Goal: Find specific page/section: Find specific page/section

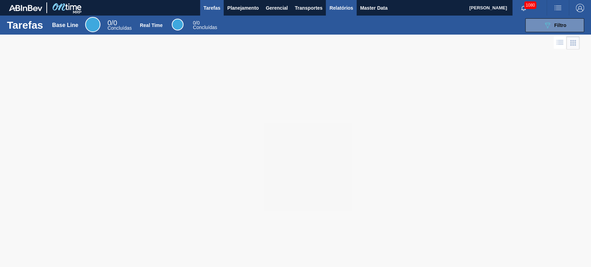
click at [334, 8] on span "Relatórios" at bounding box center [341, 8] width 24 height 8
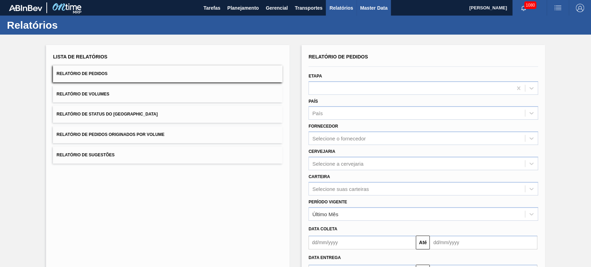
click at [370, 8] on span "Master Data" at bounding box center [373, 8] width 27 height 8
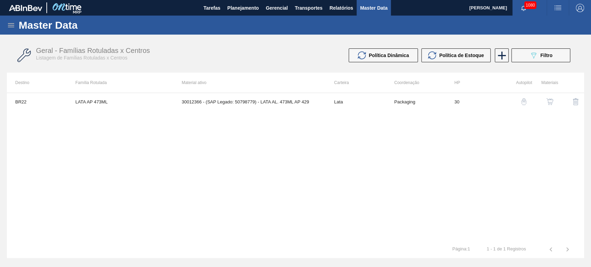
click at [11, 26] on icon at bounding box center [11, 25] width 8 height 8
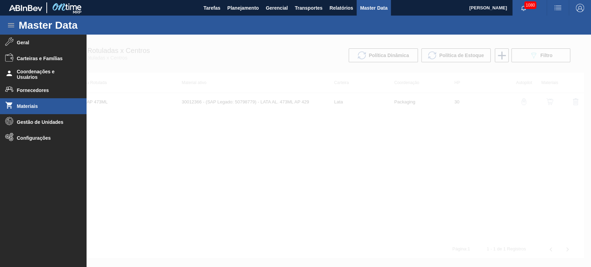
click at [41, 109] on span "Materiais" at bounding box center [45, 107] width 57 height 6
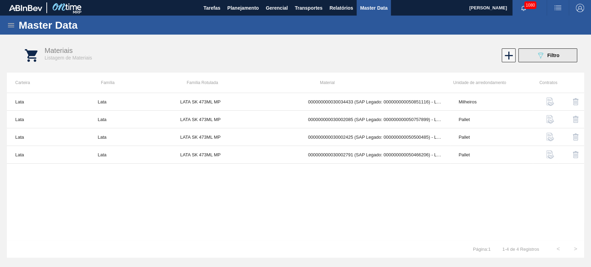
click at [565, 56] on button "089F7B8B-B2A5-4AFE-B5C0-19BA573D28AC Filtro" at bounding box center [547, 55] width 59 height 14
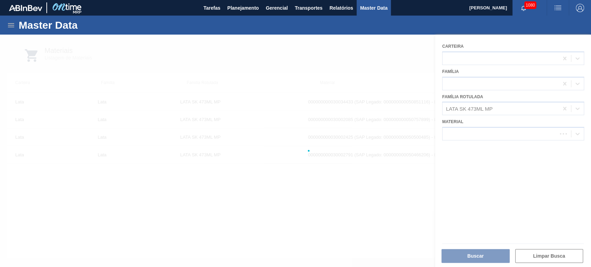
click at [502, 108] on div at bounding box center [295, 151] width 591 height 233
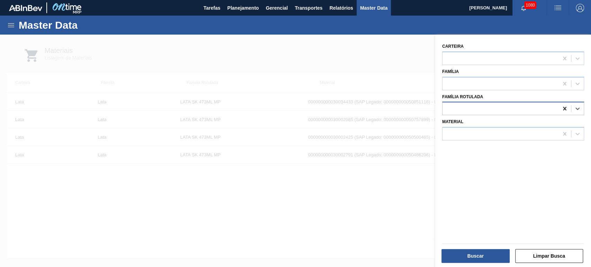
click at [561, 110] on icon at bounding box center [564, 108] width 7 height 7
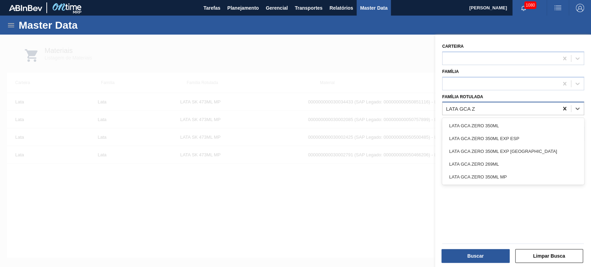
type Rotulada "LATA GCA ZE"
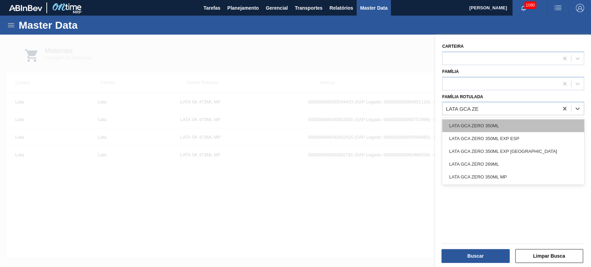
click at [497, 126] on div "LATA GCA ZERO 350ML" at bounding box center [513, 125] width 142 height 13
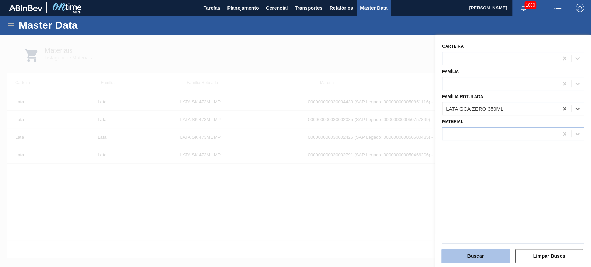
click at [489, 257] on button "Buscar" at bounding box center [475, 256] width 68 height 14
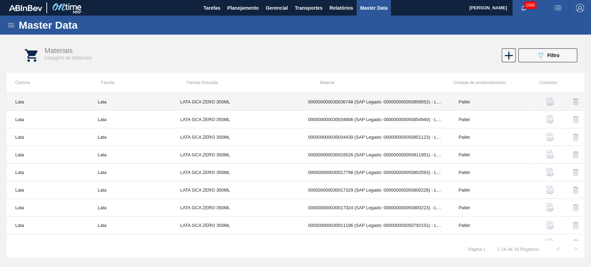
click at [386, 105] on td "000000000030036748 (SAP Legado: 000000000050856652) - LATA AL 350ML GCAZ TITANS" at bounding box center [375, 102] width 151 height 18
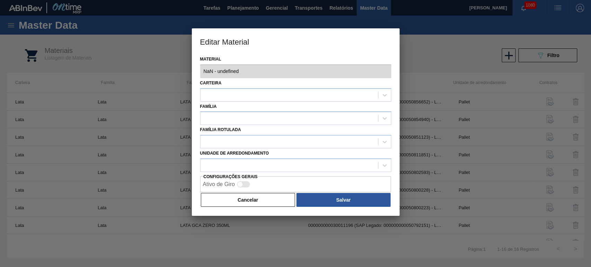
type input "30036748 - 000000000030036748 (SAP Legado: 000000000050856652) - LATA AL 350ML …"
click at [394, 74] on div "Material 30036748 - 000000000030036748 (SAP Legado: 000000000050856652) - LATA …" at bounding box center [296, 135] width 208 height 162
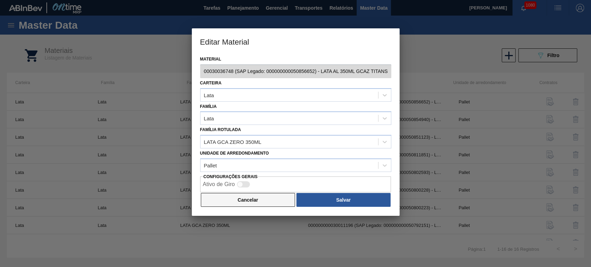
click at [265, 195] on button "Cancelar" at bounding box center [248, 200] width 95 height 14
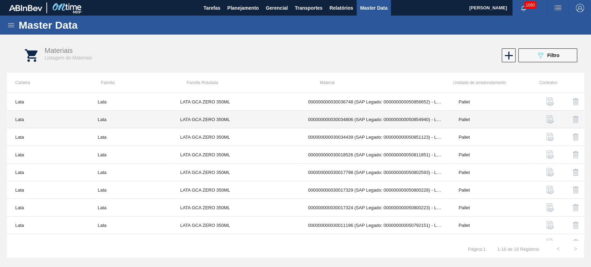
click at [362, 118] on td "000000000030034806 (SAP Legado: 000000000050854940) - LATA AL 350ML GCAZ FIBRAS" at bounding box center [375, 120] width 151 height 18
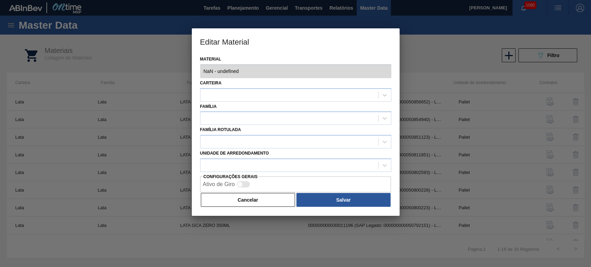
type input "30034806 - 000000000030034806 (SAP Legado: 000000000050854940) - LATA AL 350ML …"
click at [420, 72] on div "Editar Material Material 30034806 - 000000000030034806 (SAP Legado: 00000000005…" at bounding box center [295, 133] width 591 height 267
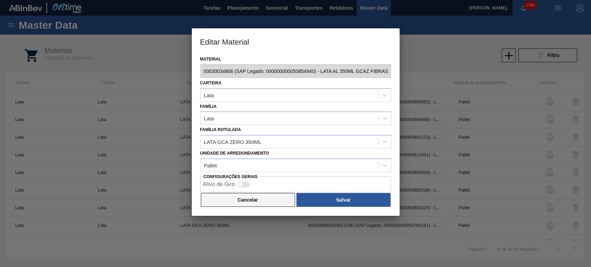
click at [267, 201] on button "Cancelar" at bounding box center [248, 200] width 95 height 14
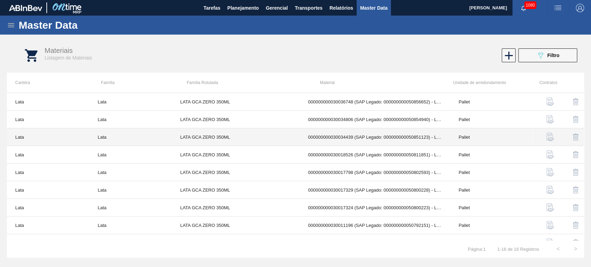
click at [355, 136] on td "000000000030034439 (SAP Legado: 000000000050851123) - LATA AL 350ML GCAZ WANDIN…" at bounding box center [375, 137] width 151 height 18
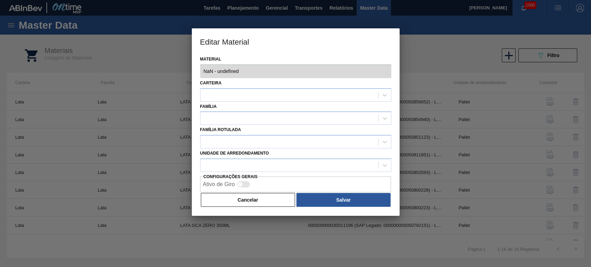
type input "30034439 - 000000000030034439 (SAP Legado: 000000000050851123) - LATA AL 350ML …"
click at [398, 75] on div "Material 30034439 - 000000000030034439 (SAP Legado: 000000000050851123) - LATA …" at bounding box center [296, 135] width 208 height 162
click at [270, 199] on button "Cancelar" at bounding box center [248, 200] width 95 height 14
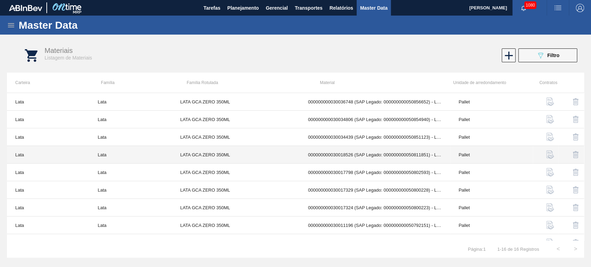
click at [356, 156] on td "000000000030018526 (SAP Legado: 000000000050811851) - LATA AL GCA ZERO 350ML NI…" at bounding box center [375, 155] width 151 height 18
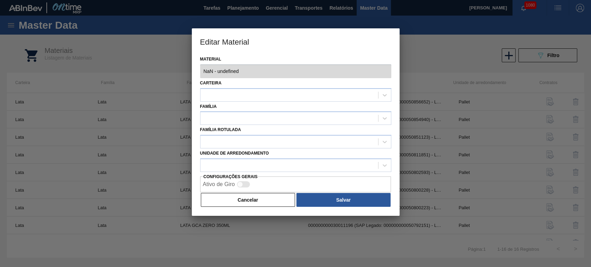
type input "30018526 - 000000000030018526 (SAP Legado: 000000000050811851) - LATA AL GCA ZE…"
click at [399, 73] on div "Editar Material Material 30018526 - 000000000030018526 (SAP Legado: 00000000005…" at bounding box center [295, 133] width 591 height 267
click at [280, 202] on button "Cancelar" at bounding box center [248, 200] width 95 height 14
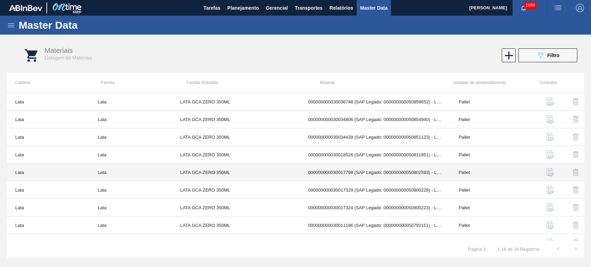
click at [366, 174] on td "000000000030017798 (SAP Legado: 000000000050802593) - LATA AL. 350ML GCA ZERO S…" at bounding box center [375, 173] width 151 height 18
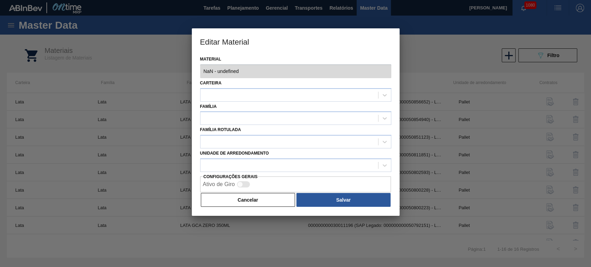
type input "30017798 - 000000000030017798 (SAP Legado: 000000000050802593) - LATA AL. 350ML…"
click at [408, 77] on div "Editar Material Material 30017798 - 000000000030017798 (SAP Legado: 00000000005…" at bounding box center [295, 133] width 591 height 267
click at [283, 197] on button "Cancelar" at bounding box center [248, 200] width 95 height 14
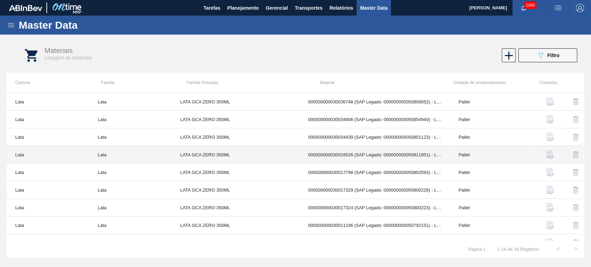
click at [345, 156] on td "000000000030018526 (SAP Legado: 000000000050811851) - LATA AL GCA ZERO 350ML NI…" at bounding box center [375, 155] width 151 height 18
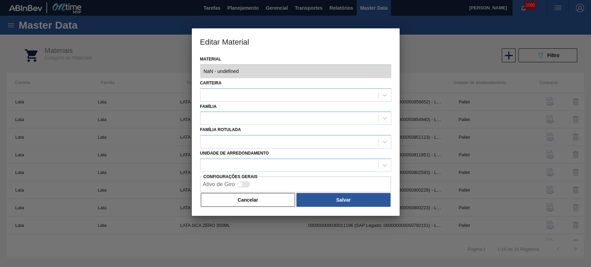
type input "30018526 - 000000000030018526 (SAP Legado: 000000000050811851) - LATA AL GCA ZE…"
click at [420, 70] on div "Editar Material Material 30018526 - 000000000030018526 (SAP Legado: 00000000005…" at bounding box center [295, 133] width 591 height 267
click at [162, 76] on div "Editar Material Material 30018526 - 000000000030018526 (SAP Legado: 00000000005…" at bounding box center [295, 133] width 591 height 267
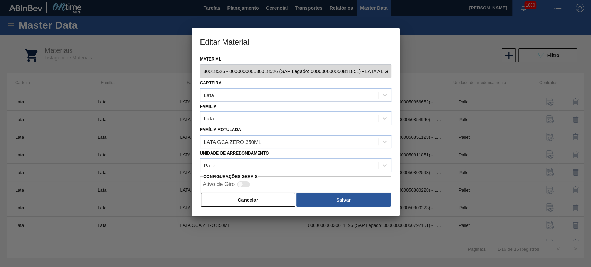
click at [192, 71] on div "Material 30018526 - 000000000030018526 (SAP Legado: 000000000050811851) - LATA …" at bounding box center [296, 135] width 208 height 162
click at [259, 202] on button "Cancelar" at bounding box center [248, 200] width 95 height 14
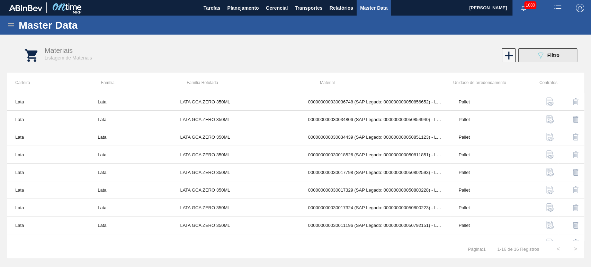
click at [530, 54] on button "089F7B8B-B2A5-4AFE-B5C0-19BA573D28AC Filtro" at bounding box center [547, 55] width 59 height 14
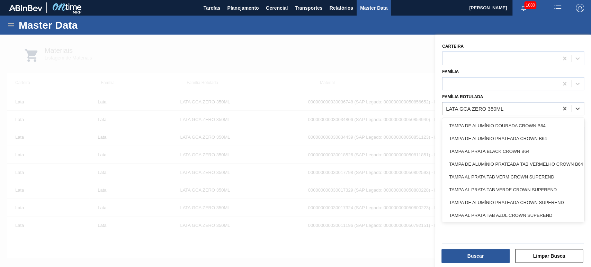
click at [511, 110] on div "LATA GCA ZERO 350ML" at bounding box center [500, 109] width 116 height 10
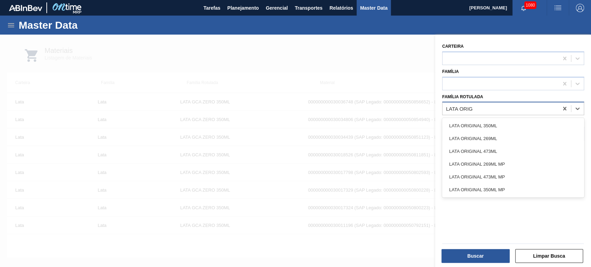
type Rotulada "[PERSON_NAME]"
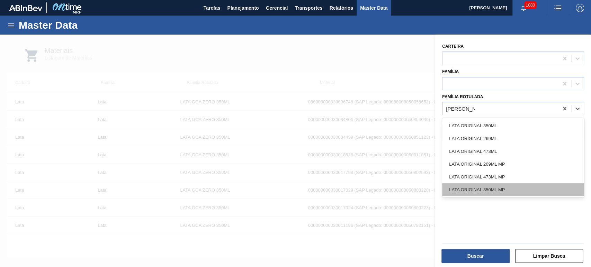
click at [501, 190] on div "LATA ORIGINAL 350ML MP" at bounding box center [513, 189] width 142 height 13
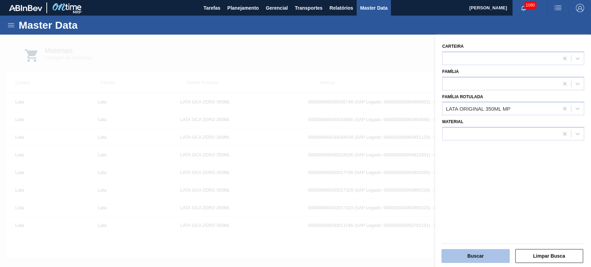
click at [479, 252] on button "Buscar" at bounding box center [475, 256] width 68 height 14
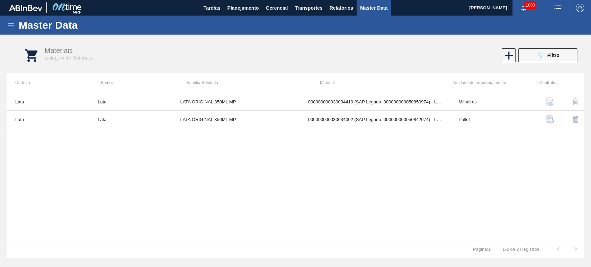
click at [322, 156] on div "Lata Lata LATA ORIGINAL 350ML MP 000000000030034410 (SAP Legado: 00000000005085…" at bounding box center [295, 167] width 577 height 148
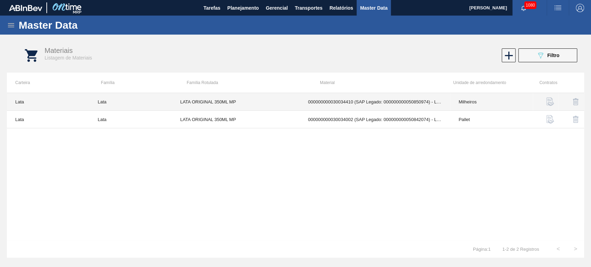
click at [403, 103] on td "000000000030034410 (SAP Legado: 000000000050850974) - LATA AL ORIG 350ML BRILHO…" at bounding box center [375, 102] width 151 height 18
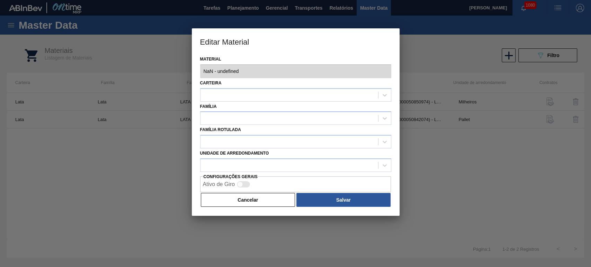
type input "30034410 - 000000000030034410 (SAP Legado: 000000000050850974) - LATA AL ORIG 3…"
click at [415, 71] on div "Editar Material Material 30034410 - 000000000030034410 (SAP Legado: 00000000005…" at bounding box center [295, 133] width 591 height 267
click at [173, 78] on div "Editar Material Material 30034410 - 000000000030034410 (SAP Legado: 00000000005…" at bounding box center [295, 133] width 591 height 267
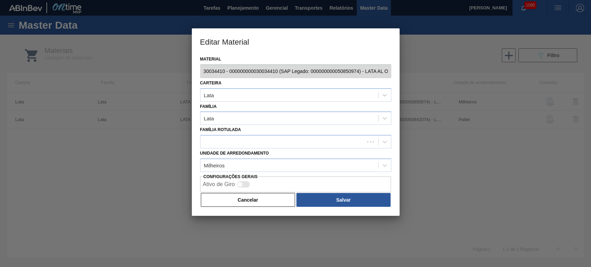
click at [252, 198] on button "Cancelar" at bounding box center [248, 200] width 95 height 14
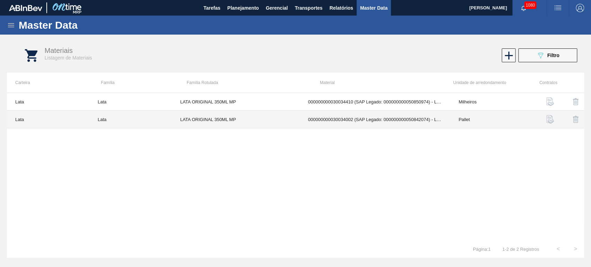
click at [388, 121] on td "000000000030034002 (SAP Legado: 000000000050842074) - LATA ORIGINAL 350 ML MP" at bounding box center [375, 120] width 151 height 18
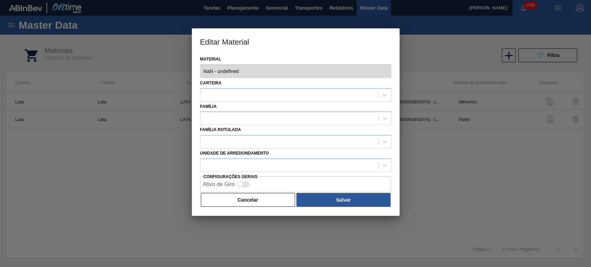
type input "30034002 - 000000000030034002 (SAP Legado: 000000000050842074) - LATA ORIGINAL …"
click at [428, 73] on div "Editar Material Material 30034002 - 000000000030034002 (SAP Legado: 00000000005…" at bounding box center [295, 133] width 591 height 267
click at [273, 199] on button "Cancelar" at bounding box center [248, 200] width 95 height 14
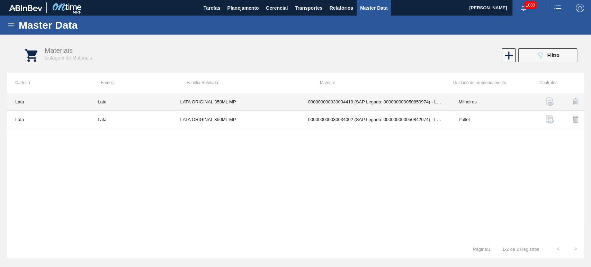
click at [365, 104] on td "000000000030034410 (SAP Legado: 000000000050850974) - LATA AL ORIG 350ML BRILHO…" at bounding box center [375, 102] width 151 height 18
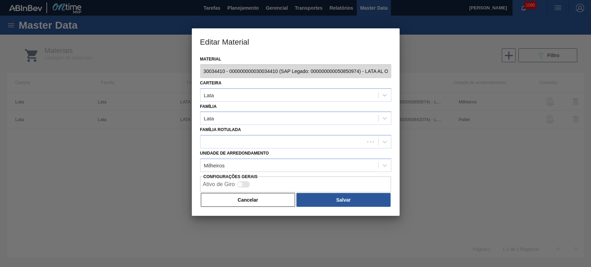
click at [192, 71] on div "Material 30034410 - 000000000030034410 (SAP Legado: 000000000050850974) - LATA …" at bounding box center [296, 135] width 208 height 162
drag, startPoint x: 259, startPoint y: 198, endPoint x: 258, endPoint y: 194, distance: 3.9
click at [259, 198] on button "Cancelar" at bounding box center [248, 200] width 95 height 14
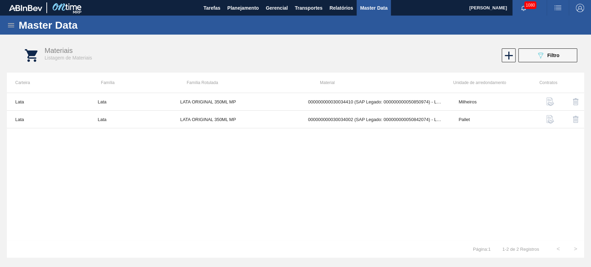
click at [530, 57] on button "089F7B8B-B2A5-4AFE-B5C0-19BA573D28AC Filtro" at bounding box center [547, 55] width 59 height 14
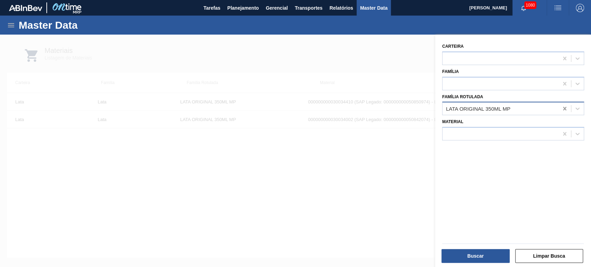
click at [561, 110] on icon at bounding box center [564, 108] width 7 height 7
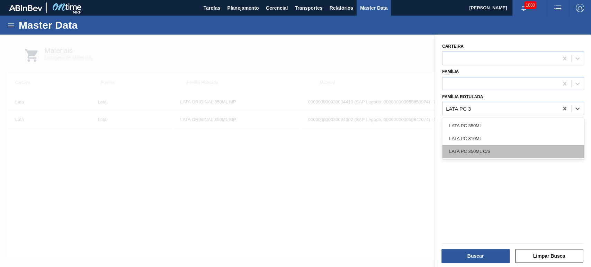
type Rotulada "LATA PC 3"
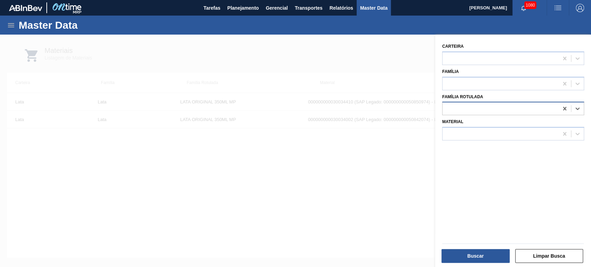
click at [478, 109] on div at bounding box center [500, 109] width 116 height 10
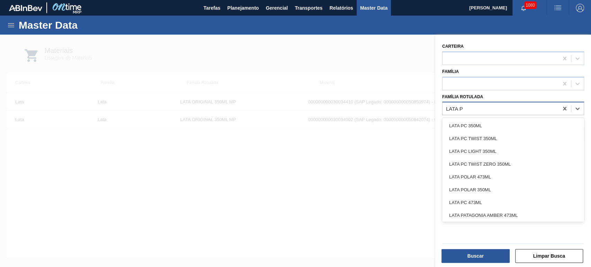
type Rotulada "LATA PC"
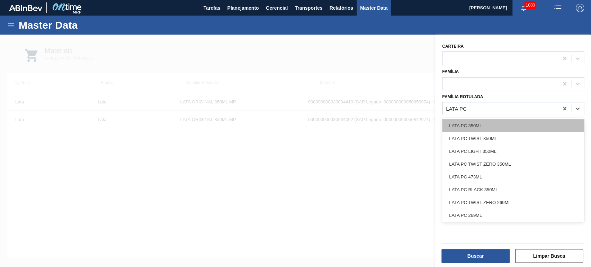
click at [471, 127] on div "LATA PC 350ML" at bounding box center [513, 125] width 142 height 13
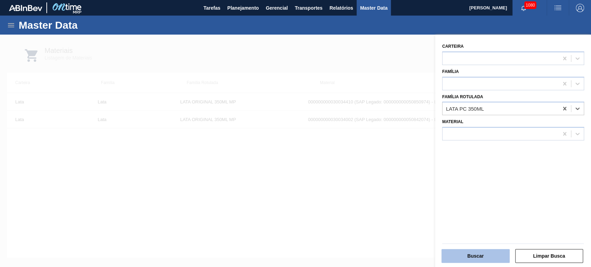
click at [486, 259] on button "Buscar" at bounding box center [475, 256] width 68 height 14
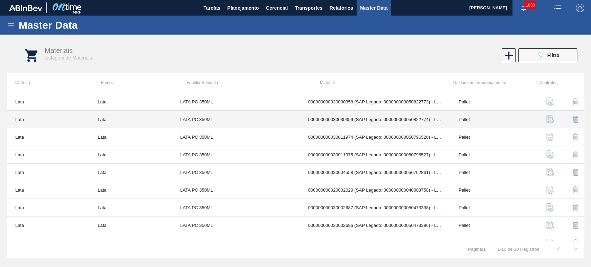
click at [399, 100] on td "000000000030030358 (SAP Legado: 000000000050822773) - LATA AL 350ML PC NIV24" at bounding box center [375, 102] width 151 height 18
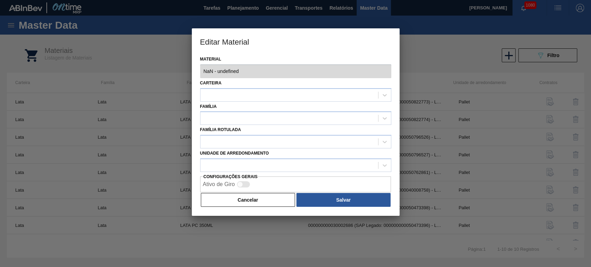
type input "30030358 - 000000000030030358 (SAP Legado: 000000000050822773) - LATA AL 350ML …"
click at [428, 73] on div "Editar Material Material 30030358 - 000000000030030358 (SAP Legado: 00000000005…" at bounding box center [295, 133] width 591 height 267
click at [262, 200] on button "Cancelar" at bounding box center [248, 200] width 95 height 14
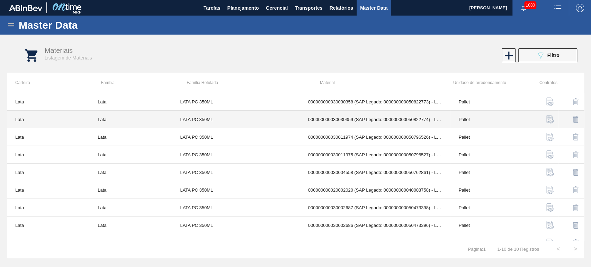
click at [394, 120] on td "000000000030030359 (SAP Legado: 000000000050822774) - LATA AL 350ML PC SUFRAMA …" at bounding box center [375, 120] width 151 height 18
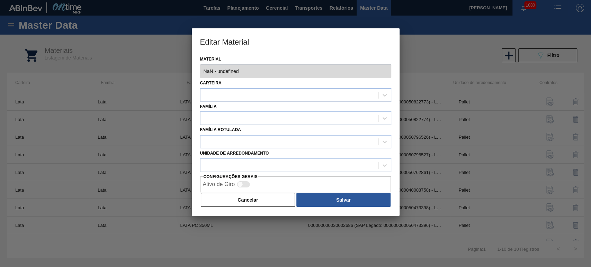
type input "30030359 - 000000000030030359 (SAP Legado: 000000000050822774) - LATA AL 350ML …"
click at [424, 73] on div "Editar Material Material 30030359 - 000000000030030359 (SAP Legado: 00000000005…" at bounding box center [295, 133] width 591 height 267
click at [264, 207] on div "Material 30030359 - 000000000030030359 (SAP Legado: 000000000050822774) - LATA …" at bounding box center [296, 135] width 208 height 162
click at [277, 200] on button "Cancelar" at bounding box center [248, 200] width 95 height 14
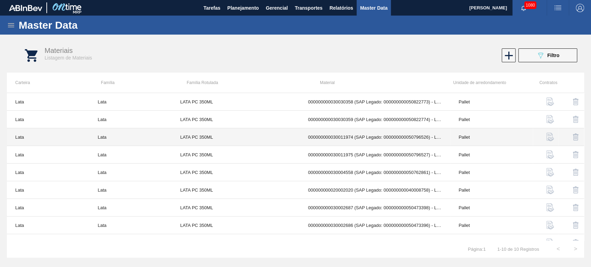
click at [402, 137] on td "000000000030011974 (SAP Legado: 000000000050796526) - LATA AL. 350ML PC 99KCAL" at bounding box center [375, 137] width 151 height 18
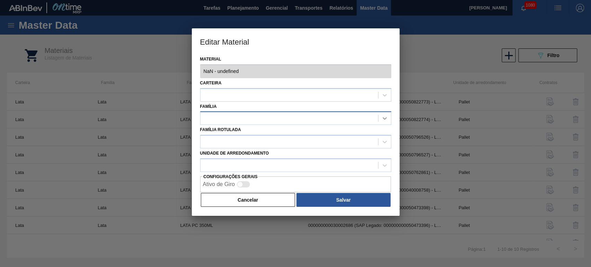
type input "30011974 - 000000000030011974 (SAP Legado: 000000000050796526) - LATA AL. 350ML…"
click at [438, 77] on div "Editar Material Material 30011974 - 000000000030011974 (SAP Legado: 00000000005…" at bounding box center [295, 133] width 591 height 267
click at [251, 203] on button "Cancelar" at bounding box center [248, 200] width 95 height 14
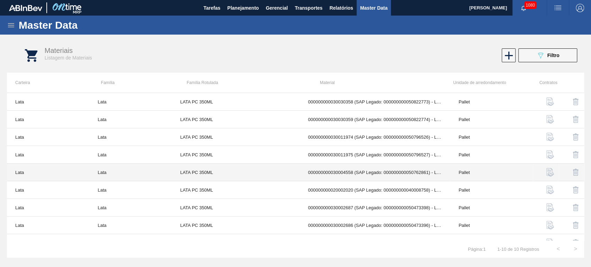
click at [385, 168] on td "000000000030004558 (SAP Legado: 000000000050762861) - LATA AL. 350ML PC [GEOGRA…" at bounding box center [375, 173] width 151 height 18
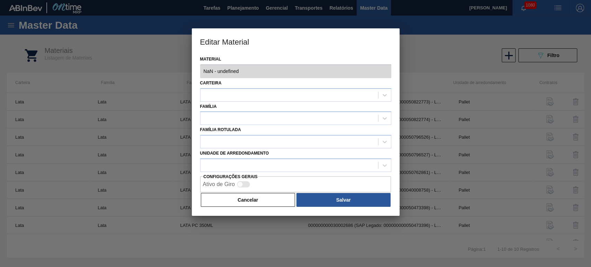
type input "30004558 - 000000000030004558 (SAP Legado: 000000000050762861) - LATA AL. 350ML…"
click at [458, 75] on div "Editar Material Material 30004558 - 000000000030004558 (SAP Legado: 00000000005…" at bounding box center [295, 133] width 591 height 267
click at [271, 198] on button "Cancelar" at bounding box center [248, 200] width 95 height 14
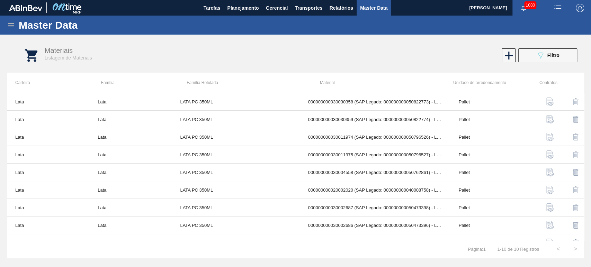
drag, startPoint x: 539, startPoint y: 59, endPoint x: 539, endPoint y: 62, distance: 3.9
click at [539, 59] on icon "089F7B8B-B2A5-4AFE-B5C0-19BA573D28AC" at bounding box center [540, 55] width 8 height 8
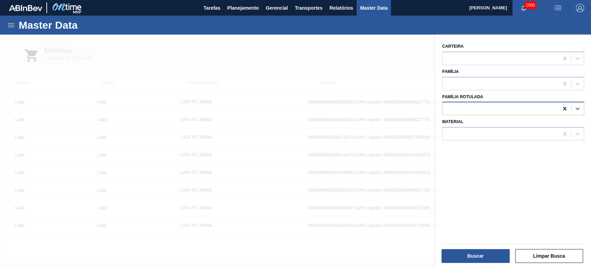
click at [561, 109] on icon at bounding box center [564, 108] width 7 height 7
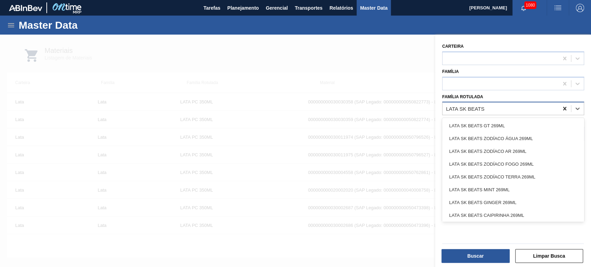
type Rotulada "LATA SK BEATS C"
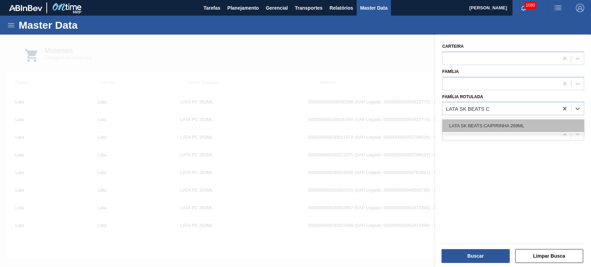
click at [504, 121] on div "LATA SK BEATS CAIPIRINHA 269ML" at bounding box center [513, 125] width 142 height 13
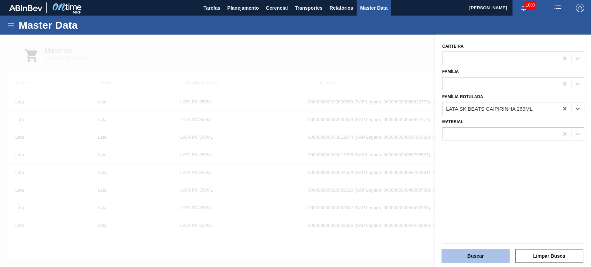
click at [484, 258] on button "Buscar" at bounding box center [475, 256] width 68 height 14
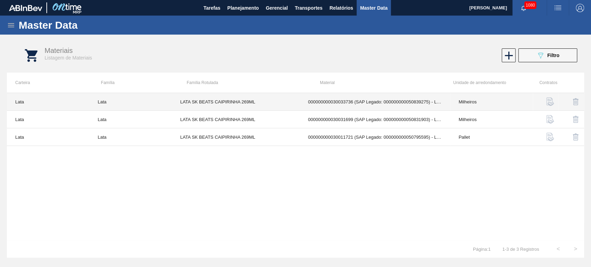
click at [403, 100] on td "000000000030033736 (SAP Legado: 000000000050839275) - LATA AL 269ML SK BEATS CA…" at bounding box center [375, 102] width 151 height 18
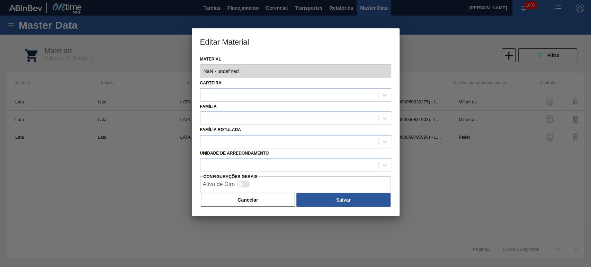
type input "30033736 - 000000000030033736 (SAP Legado: 000000000050839275) - LATA AL 269ML …"
click at [437, 71] on div "Editar Material Material 30033736 - 000000000030033736 (SAP Legado: 00000000005…" at bounding box center [295, 133] width 591 height 267
click at [145, 73] on div "Editar Material Material 30033736 - 000000000030033736 (SAP Legado: 00000000005…" at bounding box center [295, 133] width 591 height 267
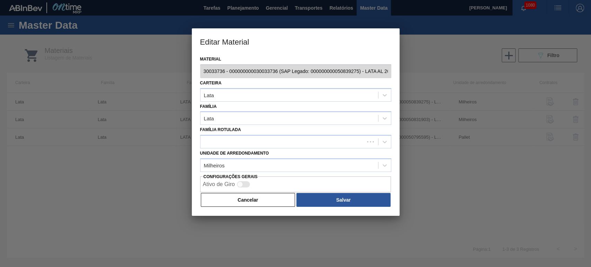
click at [181, 71] on div "Editar Material Material 30033736 - 000000000030033736 (SAP Legado: 00000000005…" at bounding box center [295, 133] width 591 height 267
click at [255, 196] on button "Cancelar" at bounding box center [248, 200] width 95 height 14
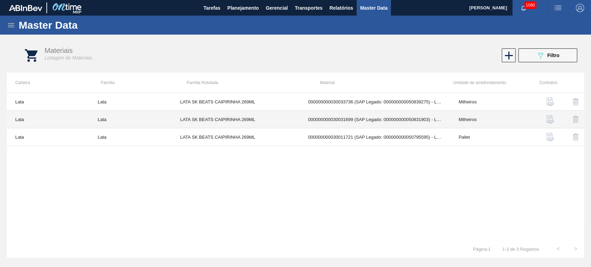
click at [388, 117] on td "000000000030031699 (SAP Legado: 000000000050831903) - LATA AL 269ML SK BEATS CA…" at bounding box center [375, 120] width 151 height 18
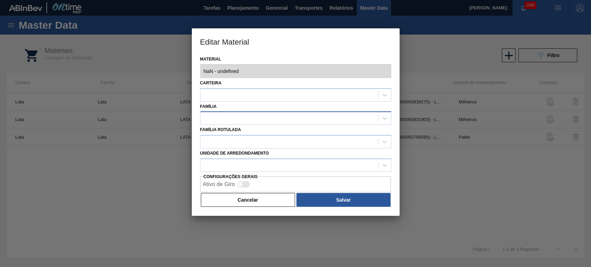
type input "30031699 - 000000000030031699 (SAP Legado: 000000000050831903) - LATA AL 269ML …"
click at [421, 70] on div "Editar Material Material 30031699 - 000000000030031699 (SAP Legado: 00000000005…" at bounding box center [295, 133] width 591 height 267
click at [124, 75] on div "Editar Material Material 30031699 - 000000000030031699 (SAP Legado: 00000000005…" at bounding box center [295, 133] width 591 height 267
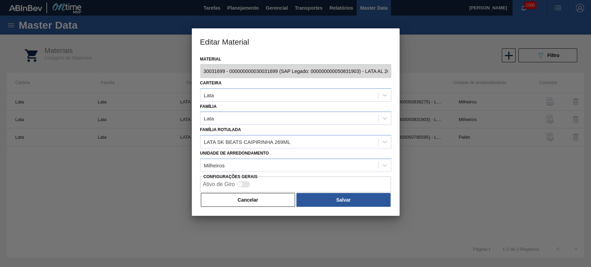
click at [173, 74] on div "Editar Material Material 30031699 - 000000000030031699 (SAP Legado: 00000000005…" at bounding box center [295, 133] width 591 height 267
click at [246, 204] on button "Cancelar" at bounding box center [248, 200] width 95 height 14
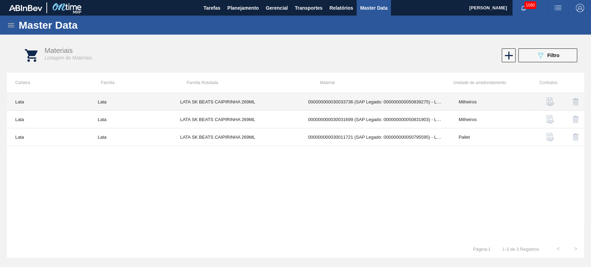
click at [371, 99] on td "000000000030033736 (SAP Legado: 000000000050839275) - LATA AL 269ML SK BEATS CA…" at bounding box center [375, 102] width 151 height 18
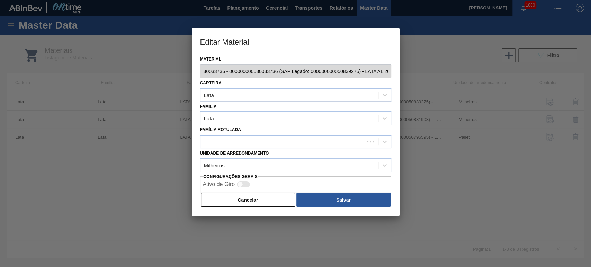
click at [194, 70] on div "Material 30033736 - 000000000030033736 (SAP Legado: 000000000050839275) - LATA …" at bounding box center [296, 135] width 208 height 162
click at [166, 69] on div "Editar Material Material 30033736 - 000000000030033736 (SAP Legado: 00000000005…" at bounding box center [295, 133] width 591 height 267
click at [275, 204] on button "Cancelar" at bounding box center [248, 200] width 95 height 14
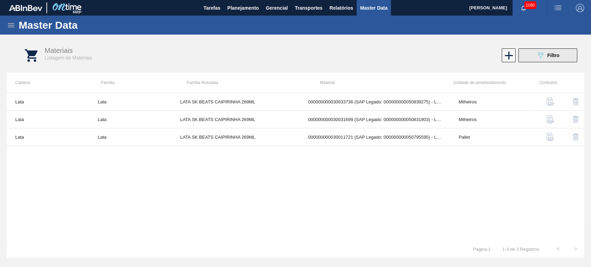
click at [542, 53] on icon at bounding box center [540, 56] width 5 height 6
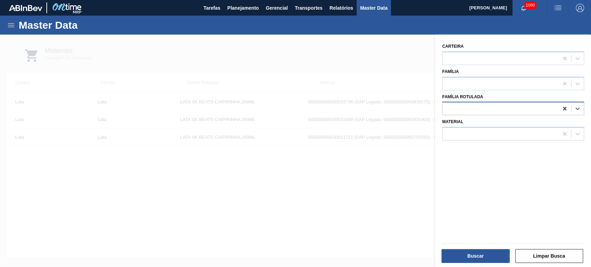
click at [564, 109] on icon at bounding box center [564, 108] width 3 height 3
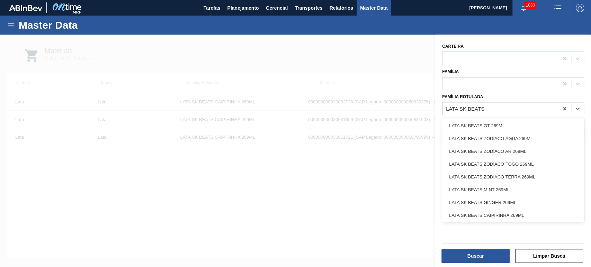
type Rotulada "LATA SK BEATS G"
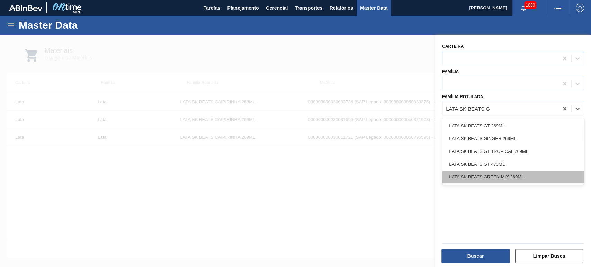
click at [501, 179] on div "LATA SK BEATS GREEN MIX 269ML" at bounding box center [513, 177] width 142 height 13
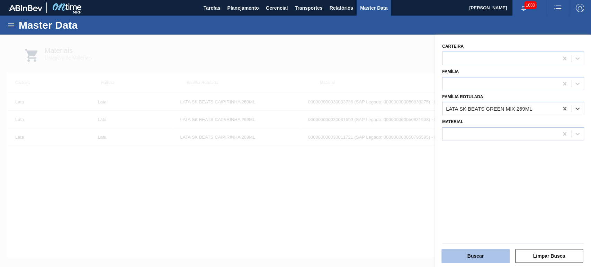
click at [472, 255] on button "Buscar" at bounding box center [475, 256] width 68 height 14
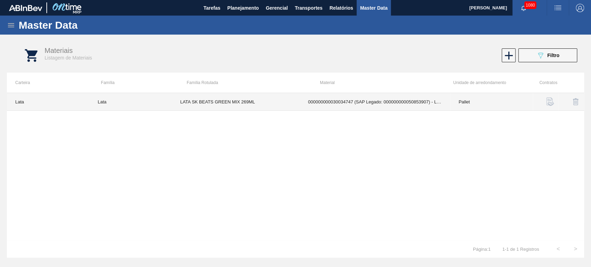
click at [401, 104] on td "000000000030034747 (SAP Legado: 000000000050853907) - LATA AL 269ML BEATS GREEN…" at bounding box center [375, 102] width 151 height 18
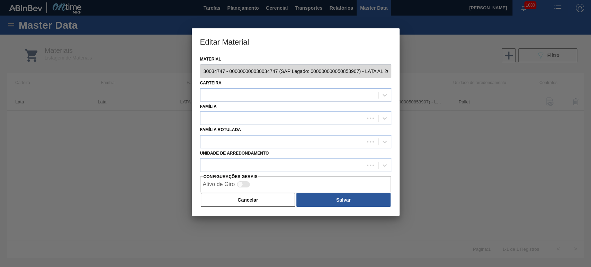
scroll to position [0, 56]
click at [425, 72] on div "Editar Material Material 30034747 - 000000000030034747 (SAP Legado: 00000000005…" at bounding box center [295, 133] width 591 height 267
click at [158, 69] on div "Editar Material Material 30034747 - 000000000030034747 (SAP Legado: 00000000005…" at bounding box center [295, 133] width 591 height 267
click at [187, 69] on div "Editar Material Material 30034747 - 000000000030034747 (SAP Legado: 00000000005…" at bounding box center [295, 133] width 591 height 267
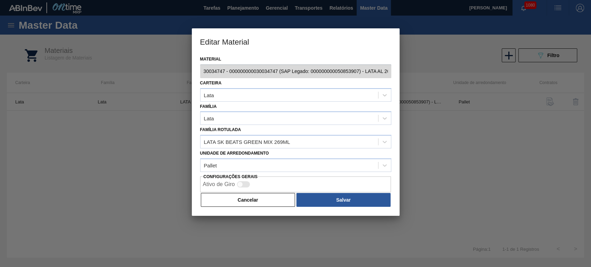
click at [261, 203] on button "Cancelar" at bounding box center [248, 200] width 95 height 14
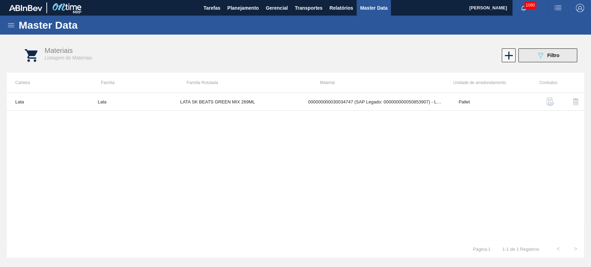
click at [555, 51] on div "089F7B8B-B2A5-4AFE-B5C0-19BA573D28AC Filtro" at bounding box center [547, 55] width 23 height 8
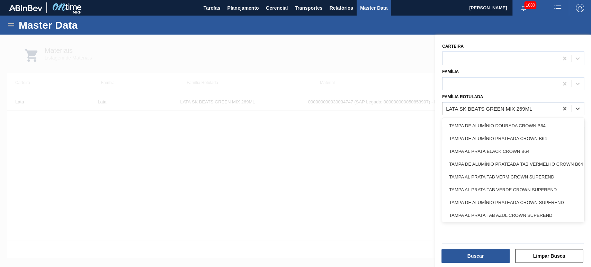
click at [544, 111] on div "LATA SK BEATS GREEN MIX 269ML" at bounding box center [500, 109] width 116 height 10
type Rotulada "LATA SK BEATS R"
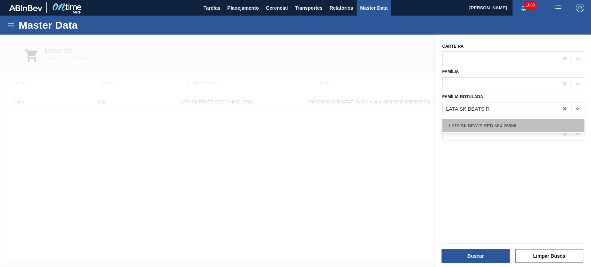
click at [531, 126] on div "LATA SK BEATS RED MIX 269ML" at bounding box center [513, 125] width 142 height 13
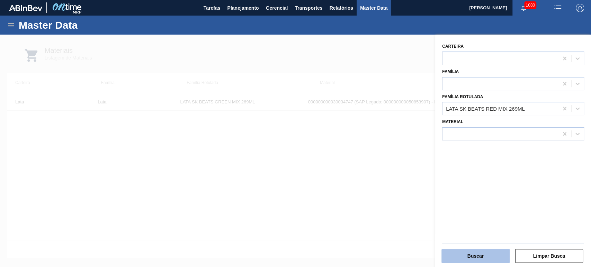
click at [481, 259] on button "Buscar" at bounding box center [475, 256] width 68 height 14
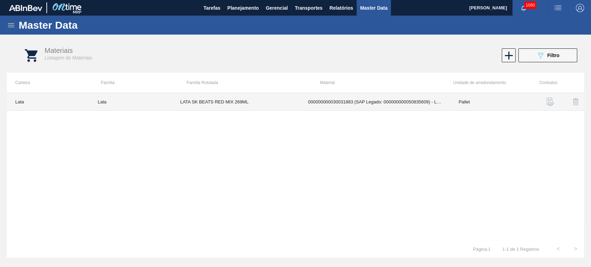
click at [407, 106] on td "000000000030031883 (SAP Legado: 000000000050835609) - LATA AL 269ML BEATS RED M…" at bounding box center [375, 102] width 151 height 18
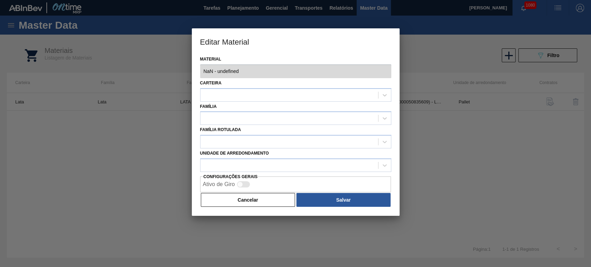
type input "30031883 - 000000000030031883 (SAP Legado: 000000000050835609) - LATA AL 269ML …"
click at [414, 72] on div "Editar Material Material 30031883 - 000000000030031883 (SAP Legado: 00000000005…" at bounding box center [295, 133] width 591 height 267
click at [145, 71] on div "Editar Material Material 30031883 - 000000000030031883 (SAP Legado: 00000000005…" at bounding box center [295, 133] width 591 height 267
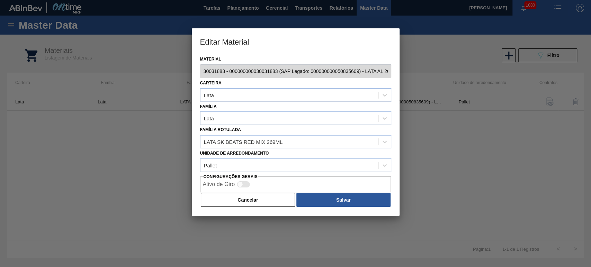
click at [189, 70] on div "Editar Material Material 30031883 - 000000000030031883 (SAP Legado: 00000000005…" at bounding box center [295, 133] width 591 height 267
click at [255, 201] on button "Cancelar" at bounding box center [248, 200] width 95 height 14
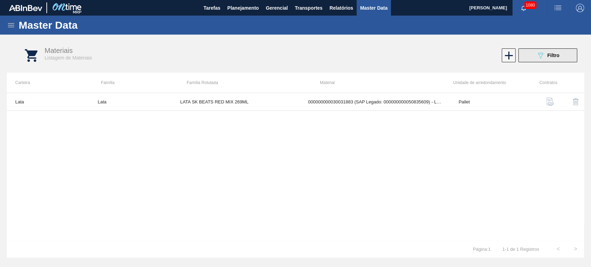
click at [571, 56] on button "089F7B8B-B2A5-4AFE-B5C0-19BA573D28AC Filtro" at bounding box center [547, 55] width 59 height 14
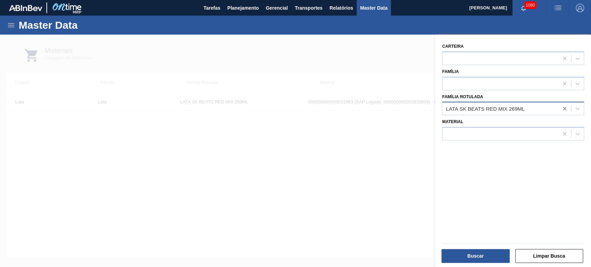
click at [558, 108] on div at bounding box center [564, 108] width 12 height 12
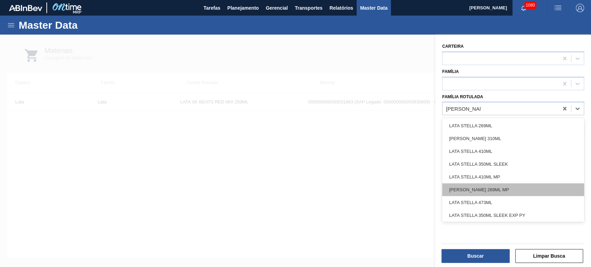
type Rotulada "[PERSON_NAME] 2"
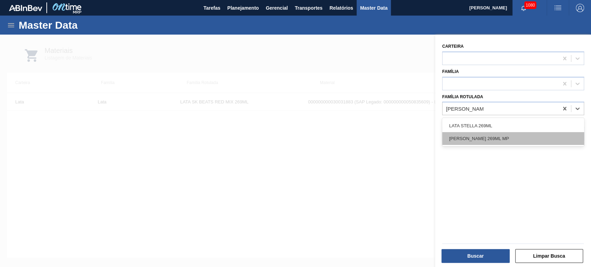
click at [499, 140] on div "[PERSON_NAME] 269ML MP" at bounding box center [513, 138] width 142 height 13
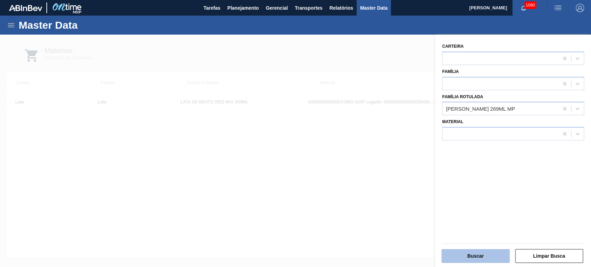
click at [484, 257] on button "Buscar" at bounding box center [475, 256] width 68 height 14
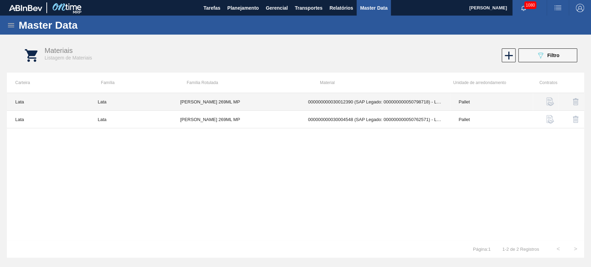
click at [421, 104] on td "000000000030012390 (SAP Legado: 000000000050798718) - LATA AL. 269ML STELLA MP …" at bounding box center [375, 102] width 151 height 18
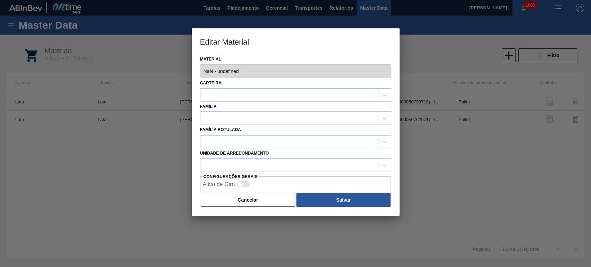
type input "30012390 - 000000000030012390 (SAP Legado: 000000000050798718) - LATA AL. 269ML…"
click at [416, 75] on div "Editar Material Material 30012390 - 000000000030012390 (SAP Legado: 00000000005…" at bounding box center [295, 133] width 591 height 267
click at [183, 72] on div "Editar Material Material 30012390 - 000000000030012390 (SAP Legado: 00000000005…" at bounding box center [295, 133] width 591 height 267
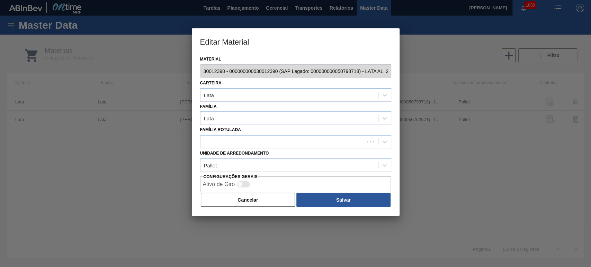
scroll to position [0, 50]
click at [415, 83] on div "Editar Material Material 30012390 - 000000000030012390 (SAP Legado: 00000000005…" at bounding box center [295, 133] width 591 height 267
click at [271, 197] on button "Cancelar" at bounding box center [248, 200] width 95 height 14
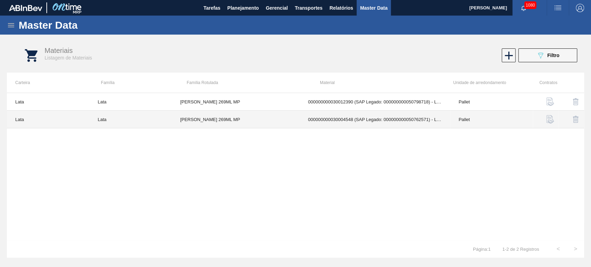
click at [393, 118] on td "000000000030004548 (SAP Legado: 000000000050762571) - LATA AL. 269ML STELLA MP" at bounding box center [375, 120] width 151 height 18
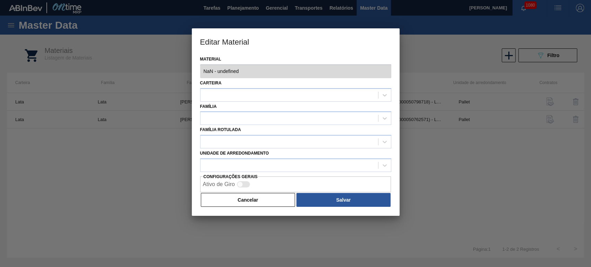
type input "30004548 - 000000000030004548 (SAP Legado: 000000000050762571) - LATA AL. 269ML…"
click at [432, 72] on div "Editar Material Material 30004548 - 000000000030004548 (SAP Legado: 00000000005…" at bounding box center [295, 133] width 591 height 267
click at [246, 204] on button "Cancelar" at bounding box center [248, 200] width 95 height 14
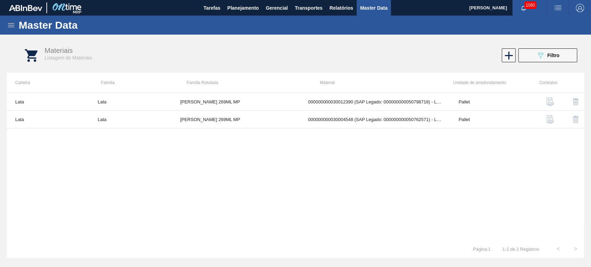
click at [500, 62] on div "Materiais Listagem de Materiais 089F7B8B-B2A5-4AFE-B5C0-19BA573D28AC Filtro" at bounding box center [302, 56] width 577 height 26
click at [509, 59] on icon at bounding box center [509, 56] width 14 height 14
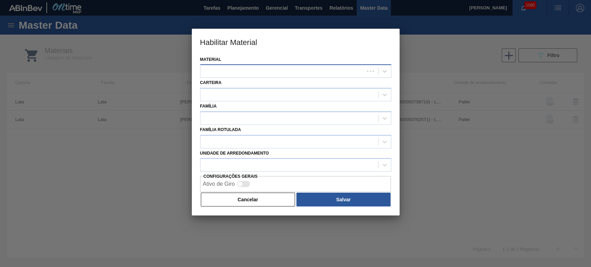
click at [273, 73] on div at bounding box center [282, 71] width 164 height 10
type input "L"
type input "s"
type input "Stella 269"
click at [249, 196] on button "Cancelar" at bounding box center [248, 200] width 95 height 14
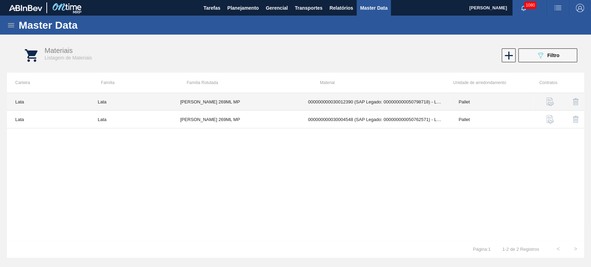
click at [343, 100] on td "000000000030012390 (SAP Legado: 000000000050798718) - LATA AL. 269ML STELLA MP …" at bounding box center [375, 102] width 151 height 18
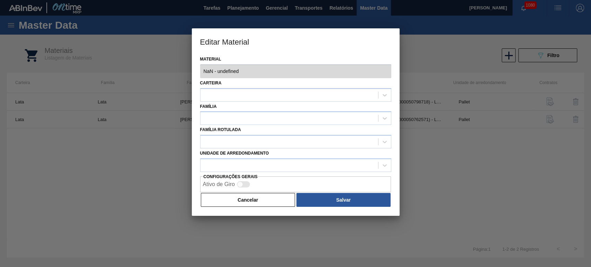
type input "30012390 - 000000000030012390 (SAP Legado: 000000000050798718) - LATA AL. 269ML…"
click at [178, 71] on div "Editar Material Material 30012390 - 000000000030012390 (SAP Legado: 00000000005…" at bounding box center [295, 133] width 591 height 267
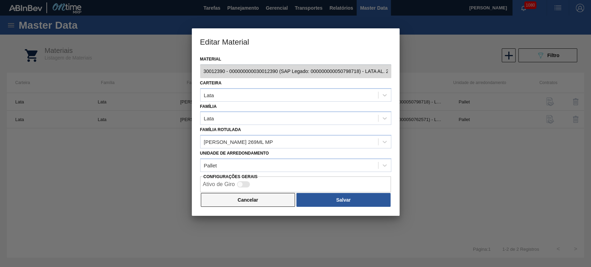
click at [268, 199] on button "Cancelar" at bounding box center [248, 200] width 95 height 14
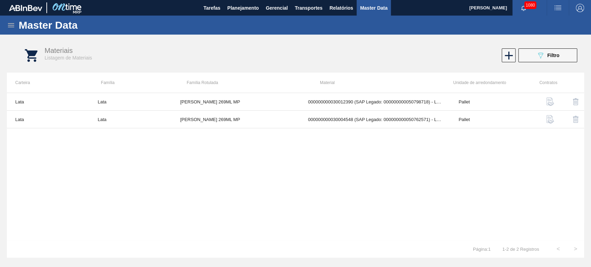
click at [485, 92] on div "Carteira Família Família Rotulada Material Unidade de arredondamento Contratos …" at bounding box center [295, 166] width 577 height 186
click at [557, 53] on span "Filtro" at bounding box center [553, 56] width 12 height 6
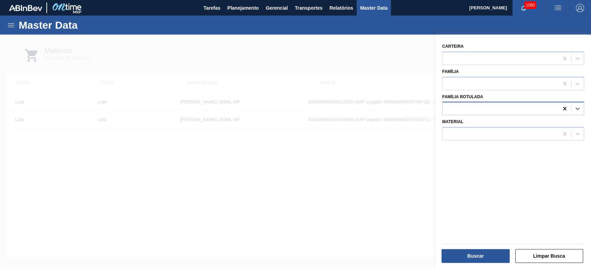
click at [559, 107] on div at bounding box center [564, 108] width 12 height 12
click at [534, 134] on div at bounding box center [500, 134] width 116 height 10
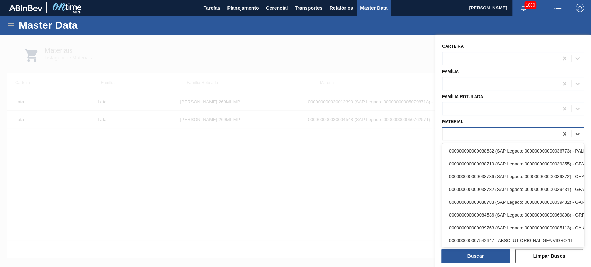
paste input "30034232"
type input "30034232"
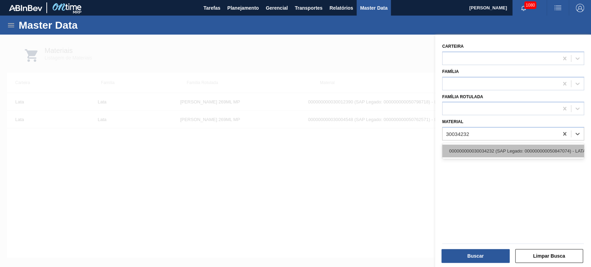
click at [509, 151] on div "000000000030034232 (SAP Legado: 000000000050847074) - LATA AL STELLA 269ML BRIL…" at bounding box center [513, 151] width 142 height 13
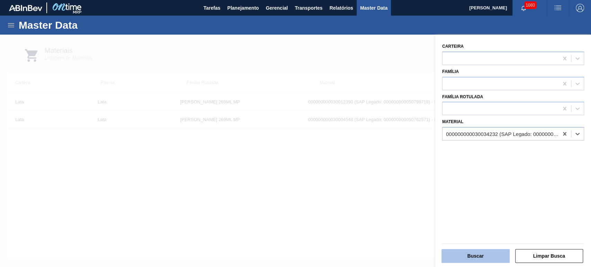
click at [488, 258] on button "Buscar" at bounding box center [475, 256] width 68 height 14
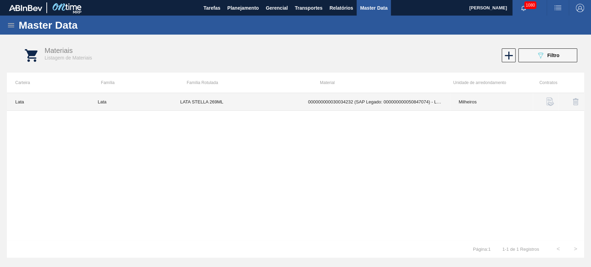
click at [295, 103] on td "LATA STELLA 269ML" at bounding box center [236, 102] width 128 height 18
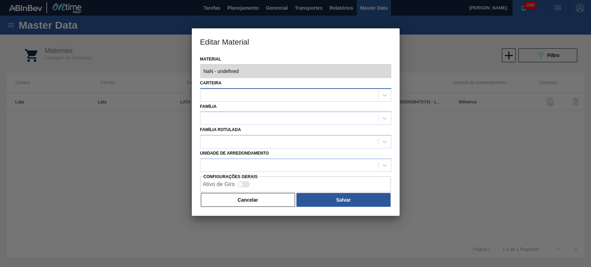
type input "30034232 - 000000000030034232 (SAP Legado: 000000000050847074) - LATA AL STELLA…"
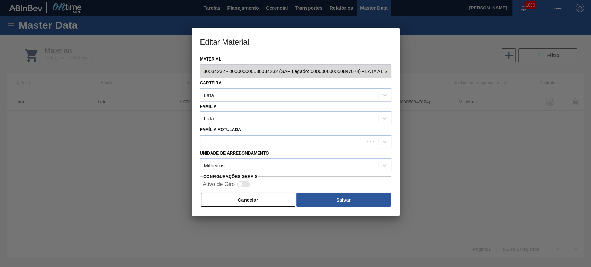
scroll to position [0, 50]
click at [416, 73] on div "Editar Material Material 30034232 - 000000000030034232 (SAP Legado: 00000000005…" at bounding box center [295, 133] width 591 height 267
click at [258, 202] on button "Cancelar" at bounding box center [248, 200] width 95 height 14
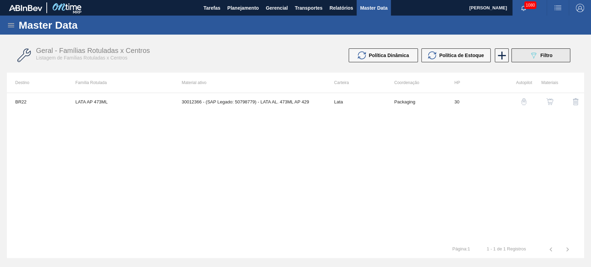
click at [529, 55] on icon "089F7B8B-B2A5-4AFE-B5C0-19BA573D28AC" at bounding box center [533, 55] width 8 height 8
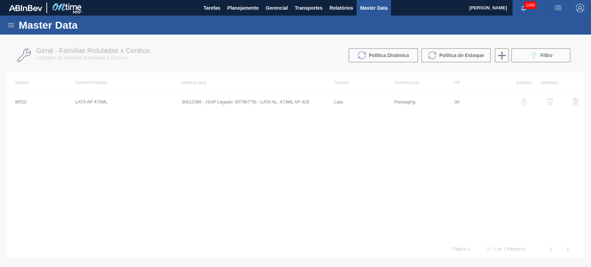
click at [231, 60] on div at bounding box center [295, 151] width 591 height 233
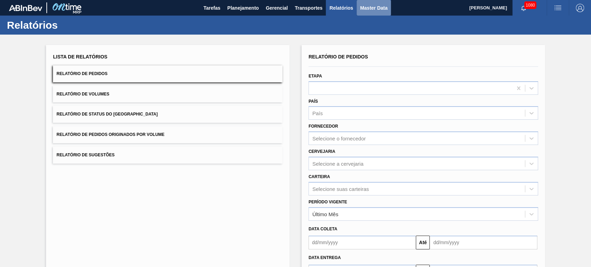
click at [367, 11] on span "Master Data" at bounding box center [373, 8] width 27 height 8
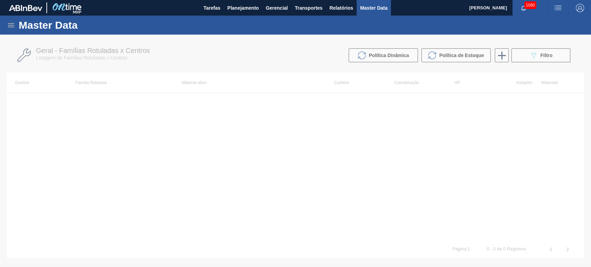
click at [11, 24] on icon at bounding box center [11, 25] width 8 height 8
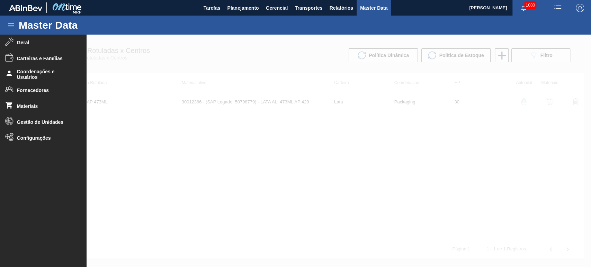
click at [147, 46] on div at bounding box center [295, 151] width 591 height 233
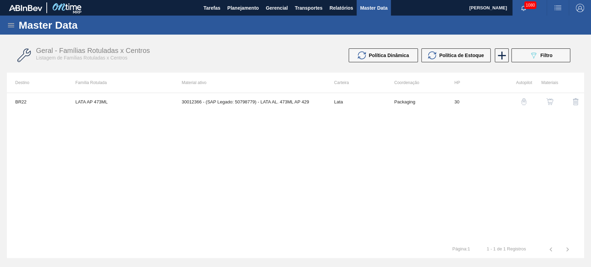
click at [385, 170] on div "BR22 LATA AP 473ML 30012366 - (SAP Legado: 50798779) - LATA AL. 473ML AP 429 La…" at bounding box center [295, 167] width 577 height 148
click at [538, 48] on button "089F7B8B-B2A5-4AFE-B5C0-19BA573D28AC Filtro" at bounding box center [540, 55] width 59 height 14
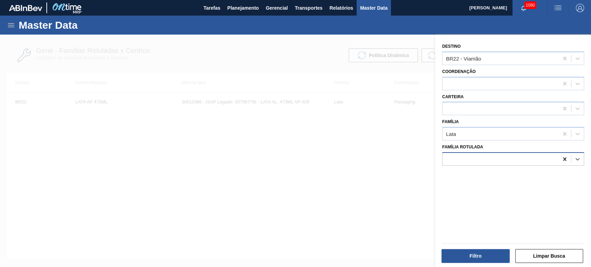
click at [563, 159] on icon at bounding box center [564, 159] width 3 height 3
click at [565, 59] on icon at bounding box center [564, 58] width 7 height 7
click at [485, 155] on div at bounding box center [500, 159] width 116 height 10
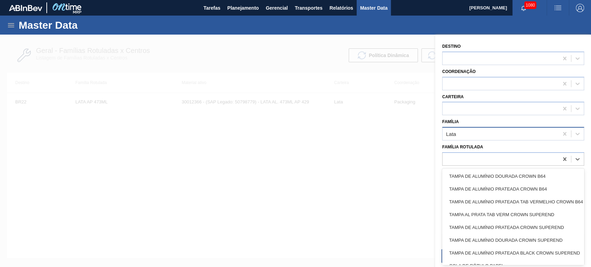
click at [481, 134] on div "Lata" at bounding box center [500, 134] width 116 height 10
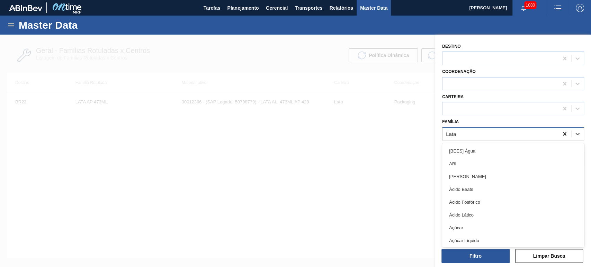
click at [563, 136] on icon at bounding box center [564, 134] width 7 height 7
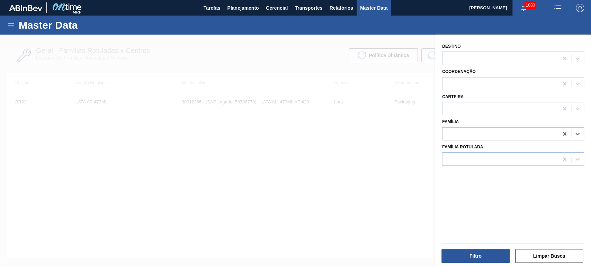
drag, startPoint x: 325, startPoint y: 162, endPoint x: 327, endPoint y: 158, distance: 4.5
click at [325, 160] on div at bounding box center [295, 168] width 591 height 267
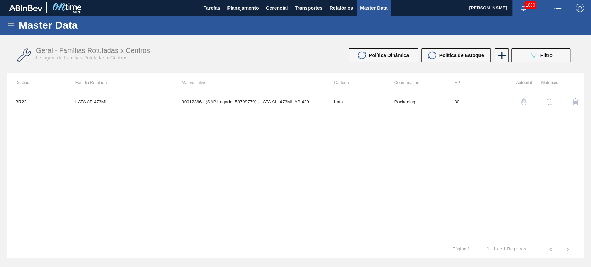
click at [8, 28] on icon at bounding box center [11, 25] width 8 height 8
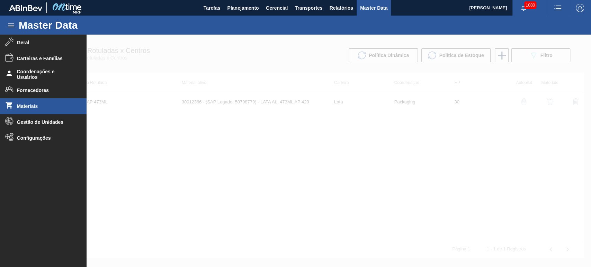
click at [31, 104] on span "Materiais" at bounding box center [45, 107] width 57 height 6
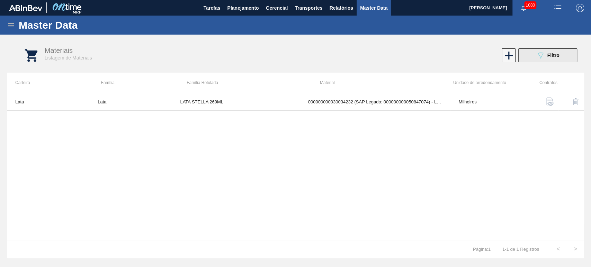
click at [549, 55] on span "Filtro" at bounding box center [553, 56] width 12 height 6
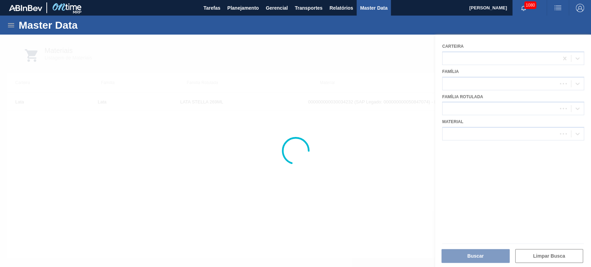
click at [485, 109] on div at bounding box center [295, 151] width 591 height 233
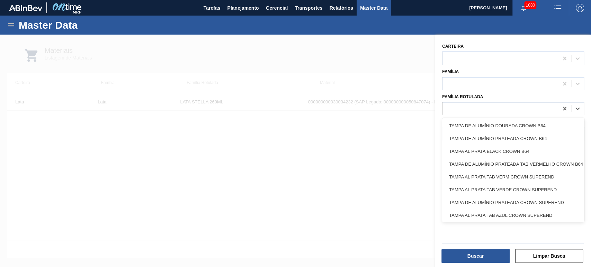
click at [485, 109] on div at bounding box center [500, 109] width 116 height 10
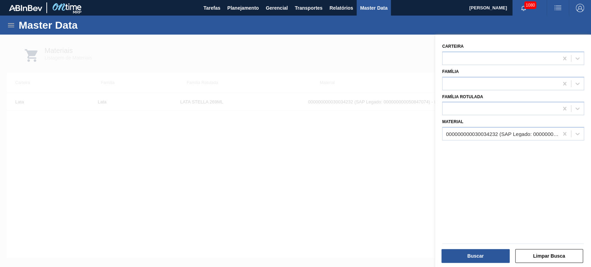
click at [546, 93] on div "Família Rotulada" at bounding box center [513, 104] width 142 height 24
click at [559, 133] on div at bounding box center [564, 134] width 12 height 12
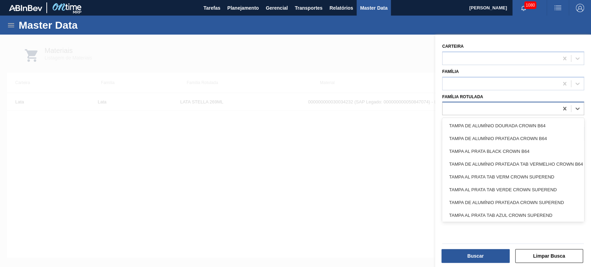
click at [519, 109] on div at bounding box center [500, 109] width 116 height 10
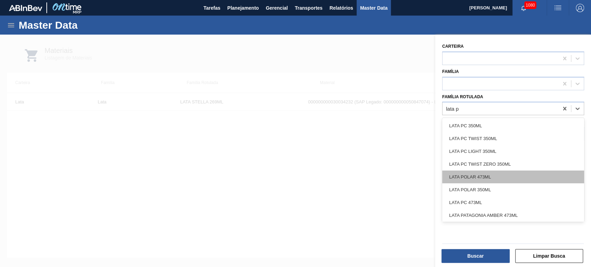
scroll to position [307, 0]
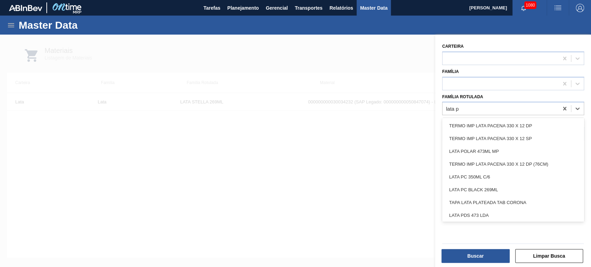
type Rotulada "lata p"
click at [409, 175] on div at bounding box center [295, 168] width 591 height 267
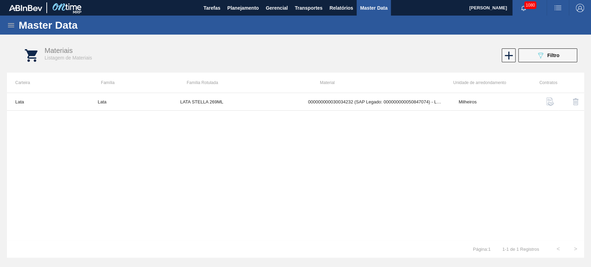
click at [405, 185] on div "Lata Lata [PERSON_NAME] 269ML 000000000030034232 (SAP Legado: 00000000005084707…" at bounding box center [295, 167] width 577 height 148
drag, startPoint x: 362, startPoint y: 131, endPoint x: 360, endPoint y: 143, distance: 12.0
click at [361, 129] on div "Lata Lata [PERSON_NAME] 269ML 000000000030034232 (SAP Legado: 00000000005084707…" at bounding box center [295, 167] width 577 height 148
drag, startPoint x: 366, startPoint y: 193, endPoint x: 371, endPoint y: 220, distance: 27.2
click at [371, 220] on div "Lata Lata [PERSON_NAME] 269ML 000000000030034232 (SAP Legado: 00000000005084707…" at bounding box center [295, 167] width 577 height 148
